Goal: Task Accomplishment & Management: Manage account settings

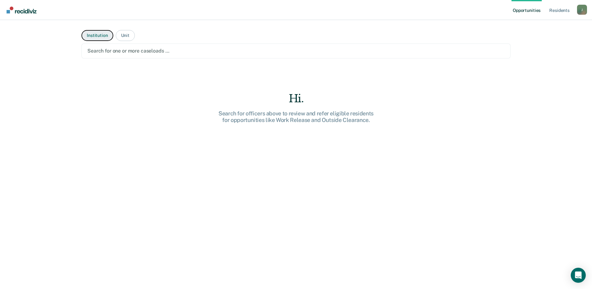
click at [99, 36] on button "Institution" at bounding box center [97, 35] width 32 height 11
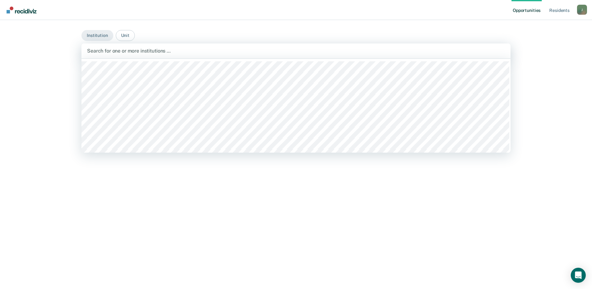
click at [170, 50] on div at bounding box center [296, 50] width 418 height 7
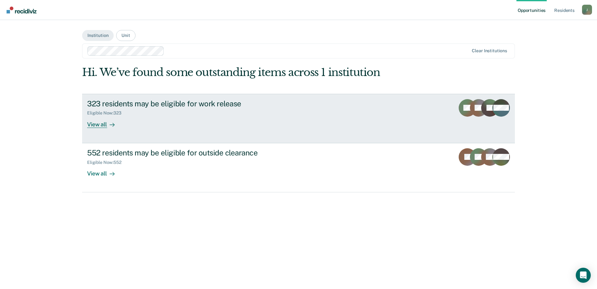
click at [97, 124] on div "View all" at bounding box center [104, 122] width 35 height 12
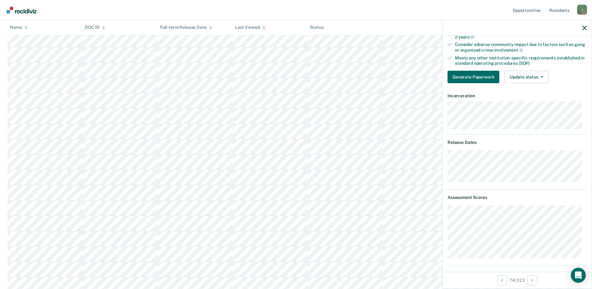
scroll to position [77, 0]
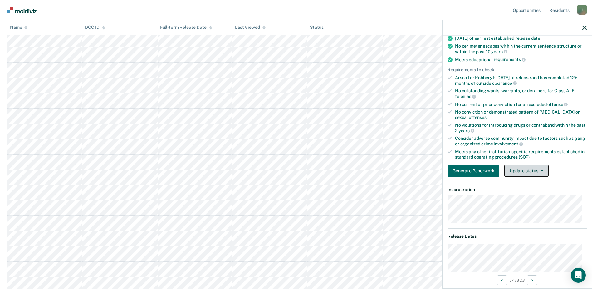
click at [542, 170] on button "Update status" at bounding box center [527, 170] width 44 height 12
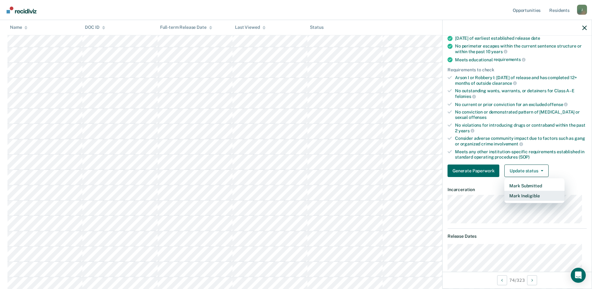
click at [530, 195] on button "Mark Ineligible" at bounding box center [535, 195] width 60 height 10
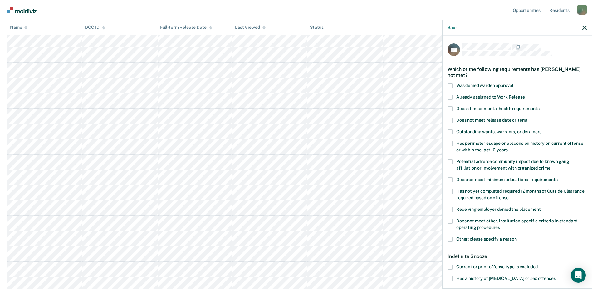
scroll to position [31, 0]
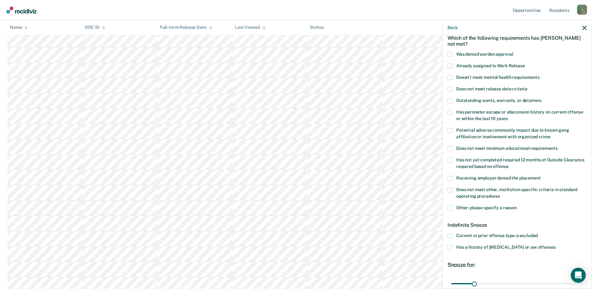
click at [451, 234] on span at bounding box center [450, 235] width 5 height 5
click at [538, 233] on input "Current or prior offense type is excluded" at bounding box center [538, 233] width 0 height 0
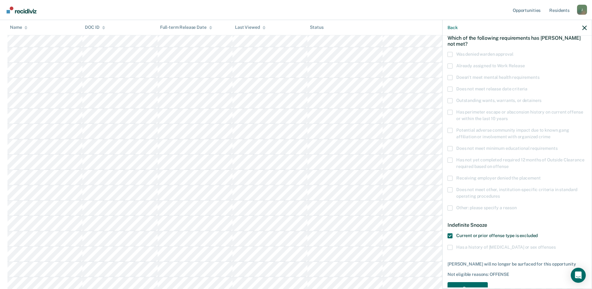
scroll to position [49, 0]
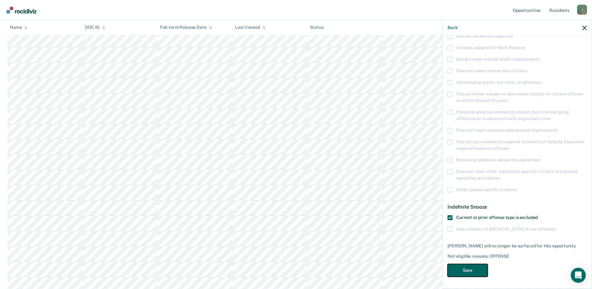
click at [471, 269] on button "Save" at bounding box center [468, 270] width 40 height 13
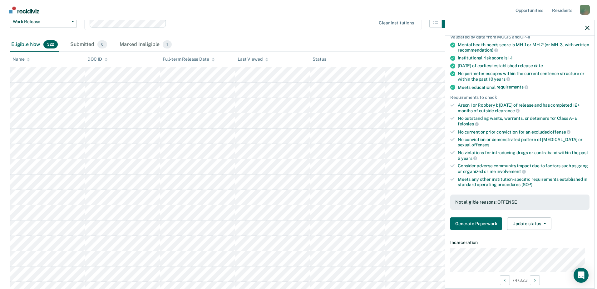
scroll to position [0, 0]
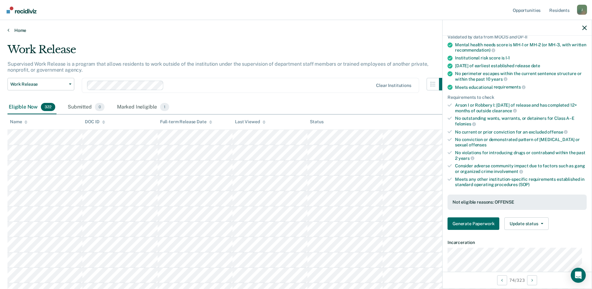
click at [18, 31] on link "Home" at bounding box center [295, 30] width 577 height 6
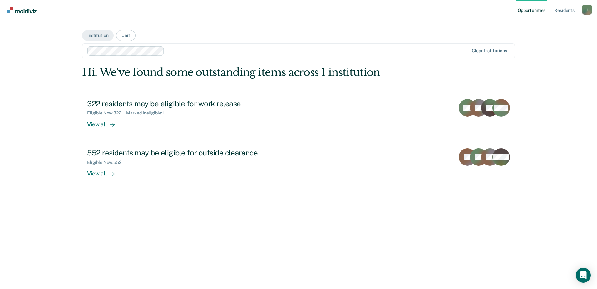
click at [535, 10] on link "Opportunities" at bounding box center [531, 10] width 30 height 20
click at [536, 11] on link "Opportunities" at bounding box center [531, 10] width 30 height 20
click at [588, 11] on div "J" at bounding box center [587, 10] width 10 height 10
click at [575, 73] on div "Opportunities Resident s [PERSON_NAME][EMAIL_ADDRESS][DOMAIN_NAME] J Profile Ho…" at bounding box center [298, 144] width 597 height 289
click at [529, 10] on link "Opportunities" at bounding box center [531, 10] width 30 height 20
